Goal: Task Accomplishment & Management: Use online tool/utility

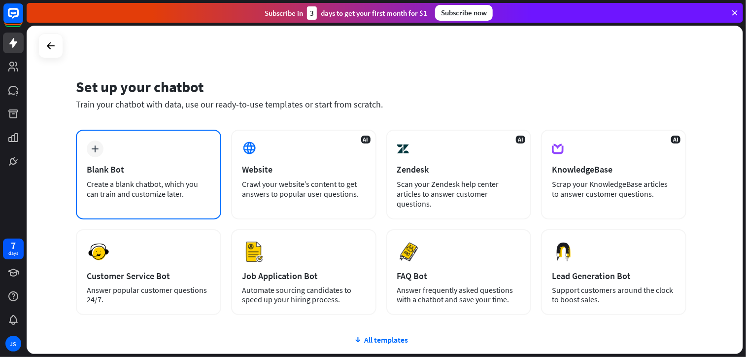
click at [187, 187] on div "Create a blank chatbot, which you can train and customize later." at bounding box center [149, 189] width 124 height 20
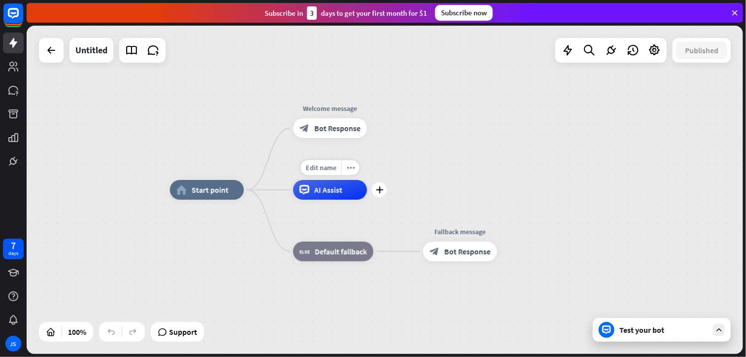
click at [302, 194] on icon at bounding box center [304, 190] width 10 height 10
click at [367, 197] on div "Edit name more_horiz plus AI Assist" at bounding box center [330, 190] width 74 height 20
click at [259, 191] on icon "plus" at bounding box center [255, 189] width 7 height 7
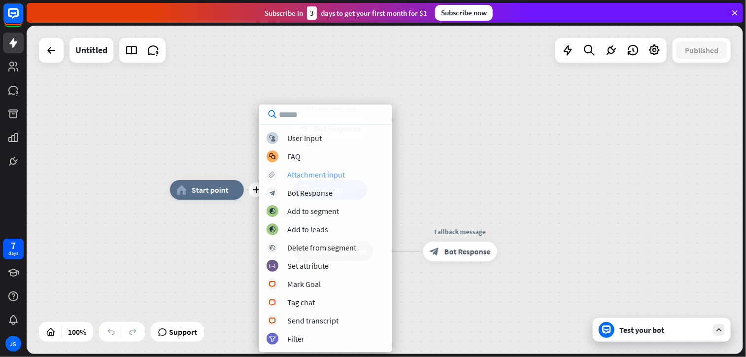
click at [301, 177] on div "Attachment input" at bounding box center [316, 174] width 58 height 10
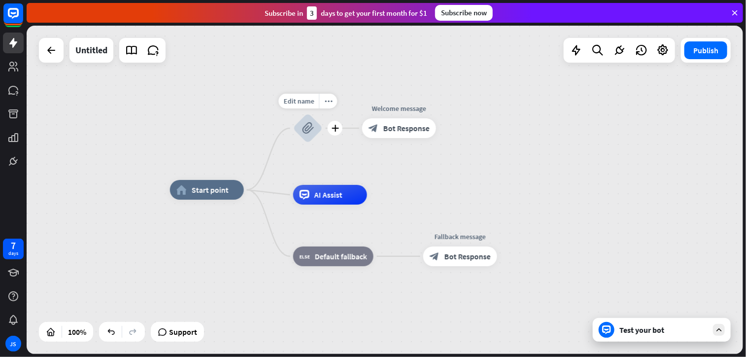
click at [308, 131] on icon "block_attachment" at bounding box center [308, 128] width 12 height 12
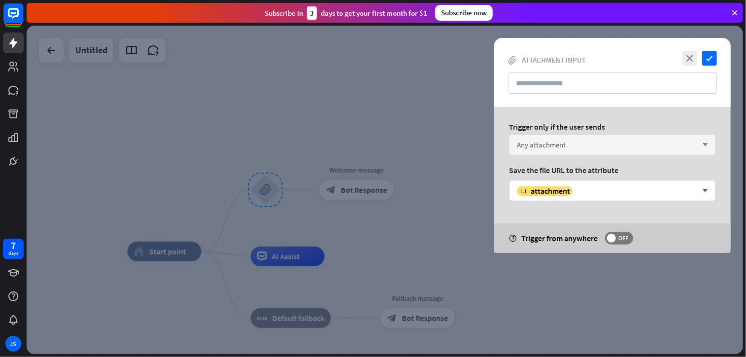
click at [534, 146] on span "Any attachment" at bounding box center [541, 144] width 49 height 9
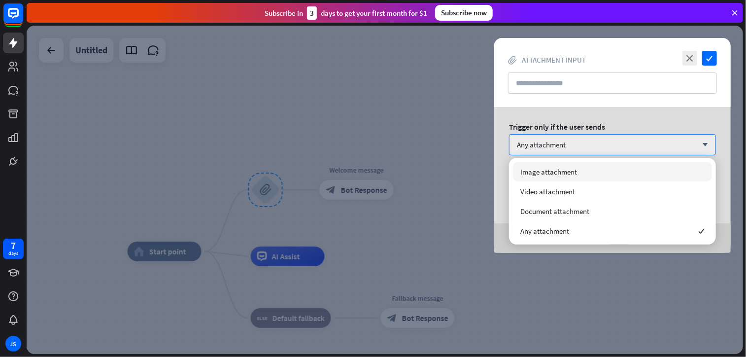
click at [536, 172] on span "Image attachment" at bounding box center [548, 171] width 57 height 9
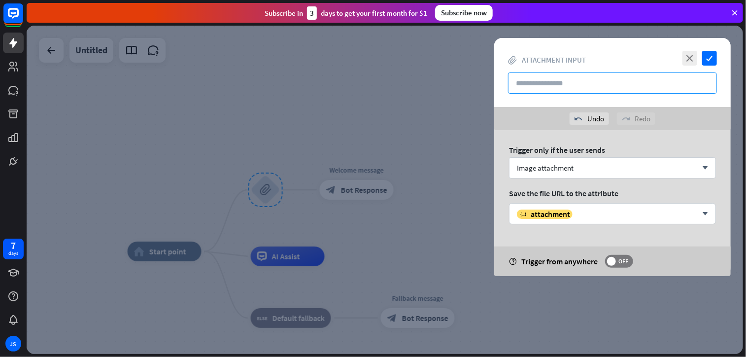
click at [547, 91] on input "text" at bounding box center [612, 82] width 209 height 21
click at [388, 138] on div at bounding box center [385, 190] width 716 height 328
